Goal: Information Seeking & Learning: Understand process/instructions

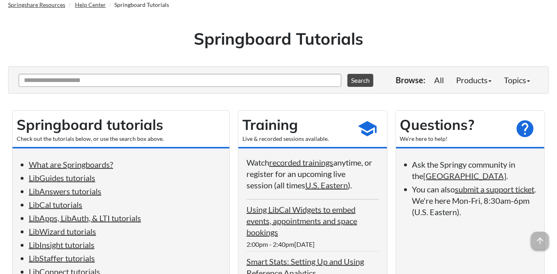
scroll to position [122, 0]
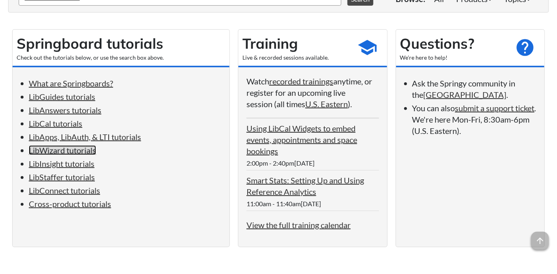
click at [71, 152] on link "LibWizard tutorials" at bounding box center [62, 150] width 67 height 10
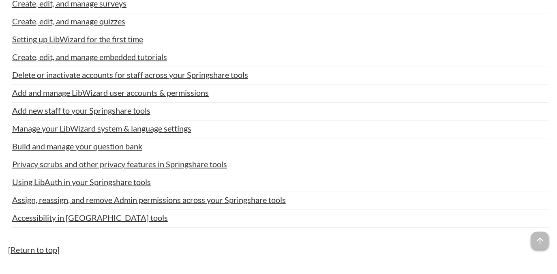
scroll to position [2562, 0]
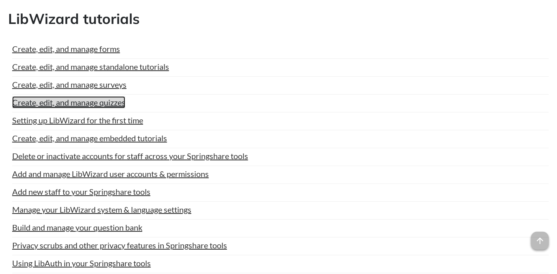
click at [70, 96] on link "Create, edit, and manage quizzes" at bounding box center [68, 102] width 113 height 12
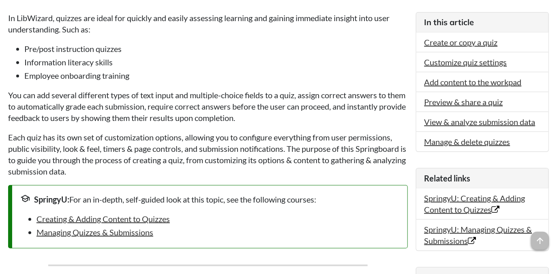
scroll to position [243, 0]
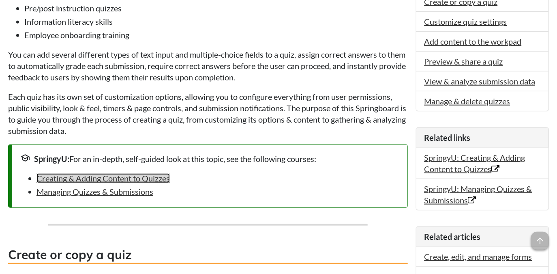
click at [157, 181] on link "Creating & Adding Content to Quizzes" at bounding box center [102, 178] width 133 height 10
